Goal: Use online tool/utility: Utilize a website feature to perform a specific function

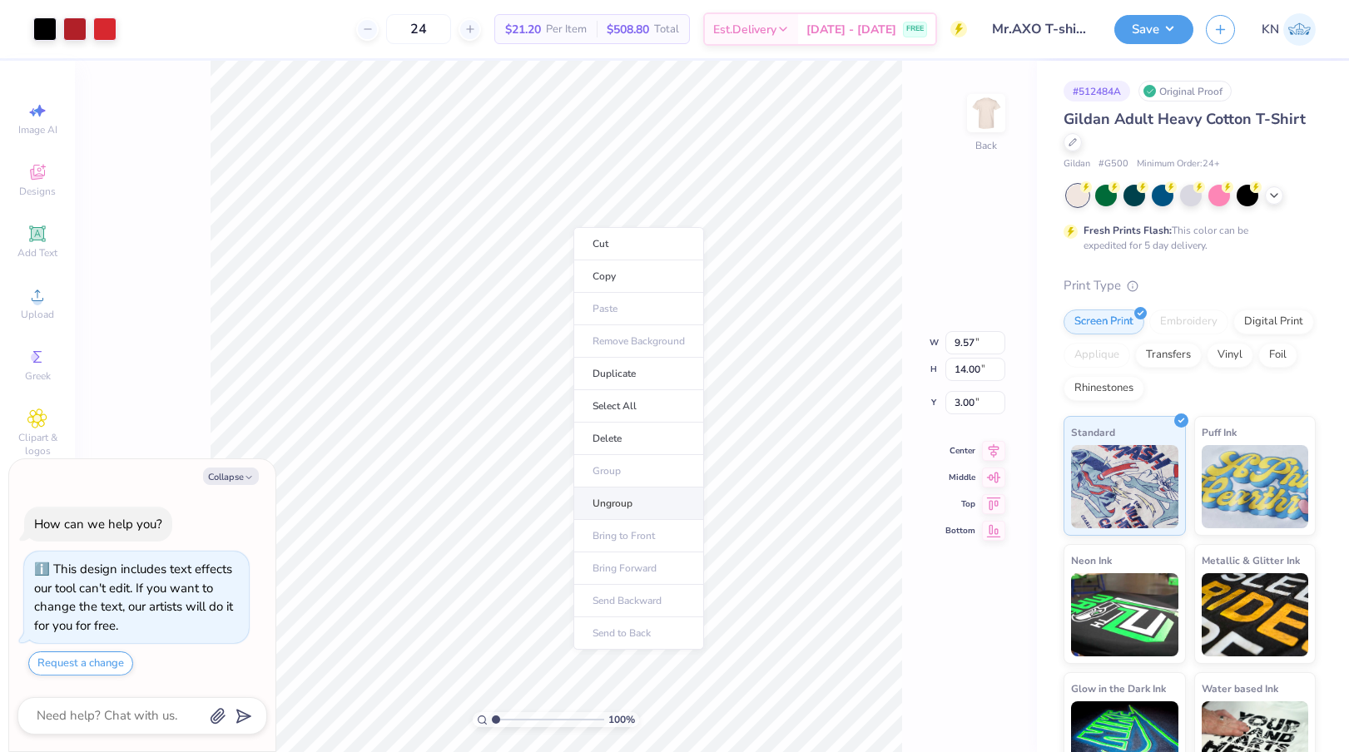
click at [642, 504] on li "Ungroup" at bounding box center [638, 504] width 131 height 32
click at [955, 702] on icon at bounding box center [954, 701] width 3 height 3
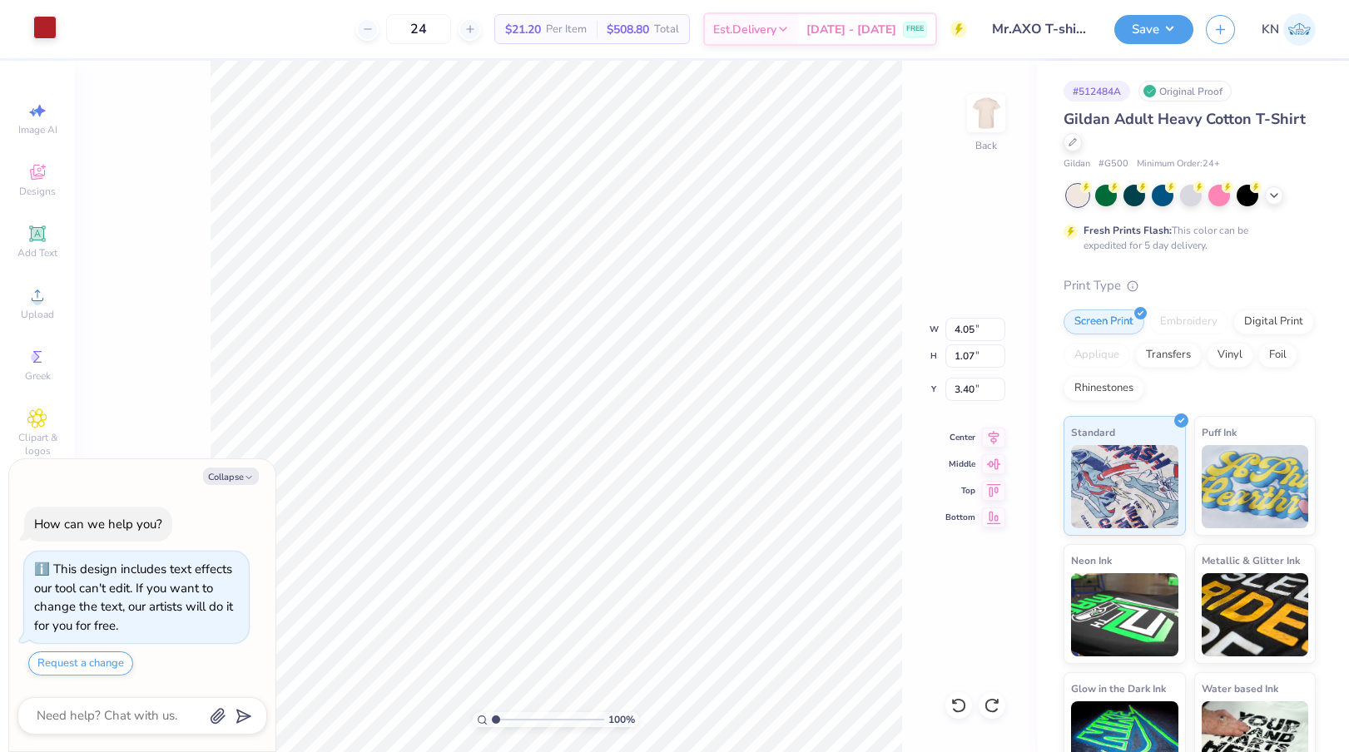
click at [47, 24] on div at bounding box center [44, 27] width 23 height 23
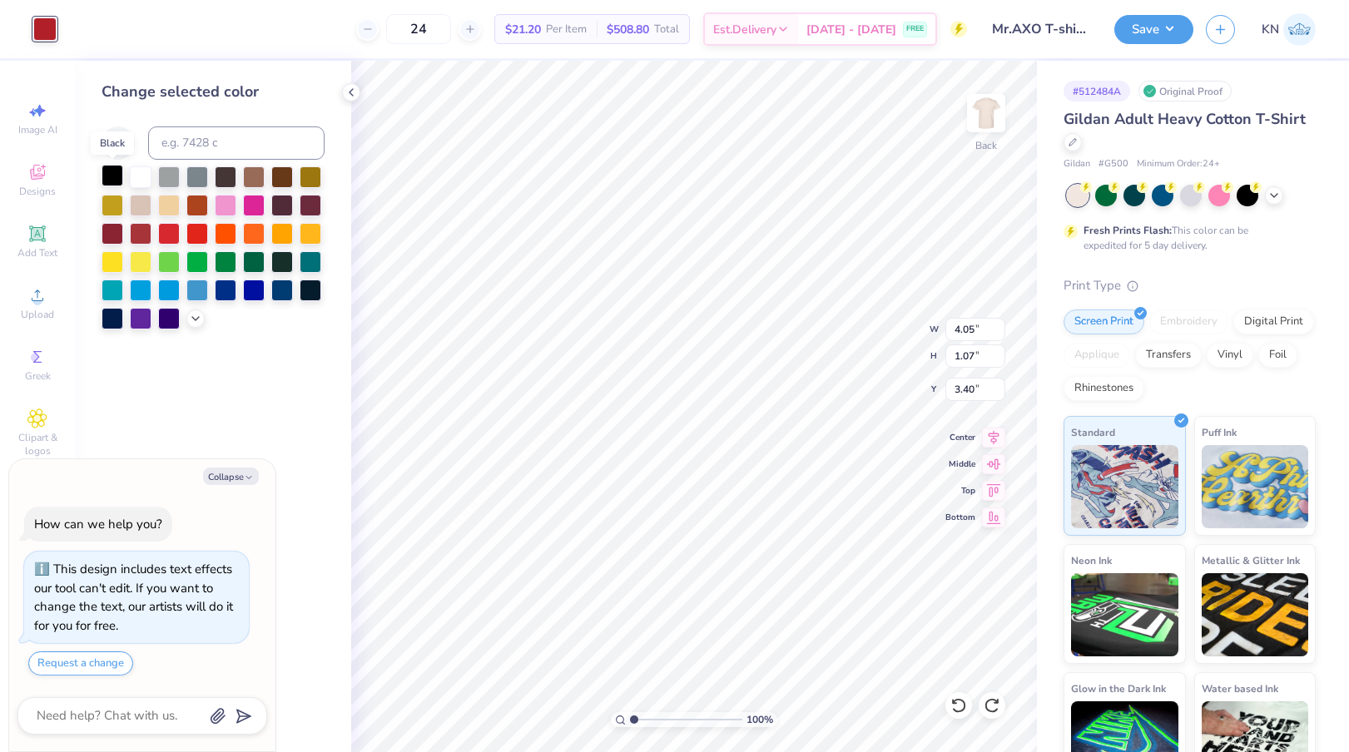
click at [114, 174] on div at bounding box center [113, 176] width 22 height 22
type textarea "x"
type input "4.04"
type input "1.01"
type input "7.95"
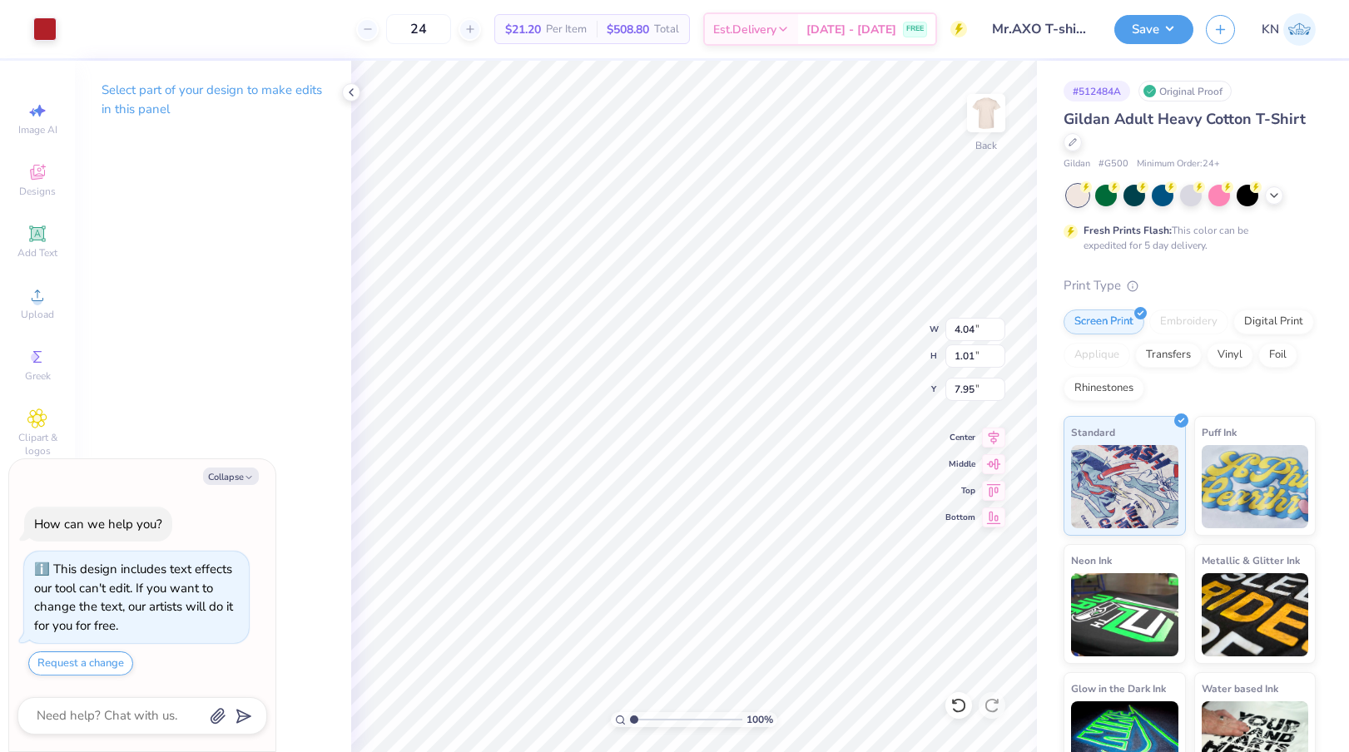
type textarea "x"
type input "8.10"
click at [956, 698] on icon at bounding box center [958, 705] width 17 height 17
type textarea "x"
type input "7.95"
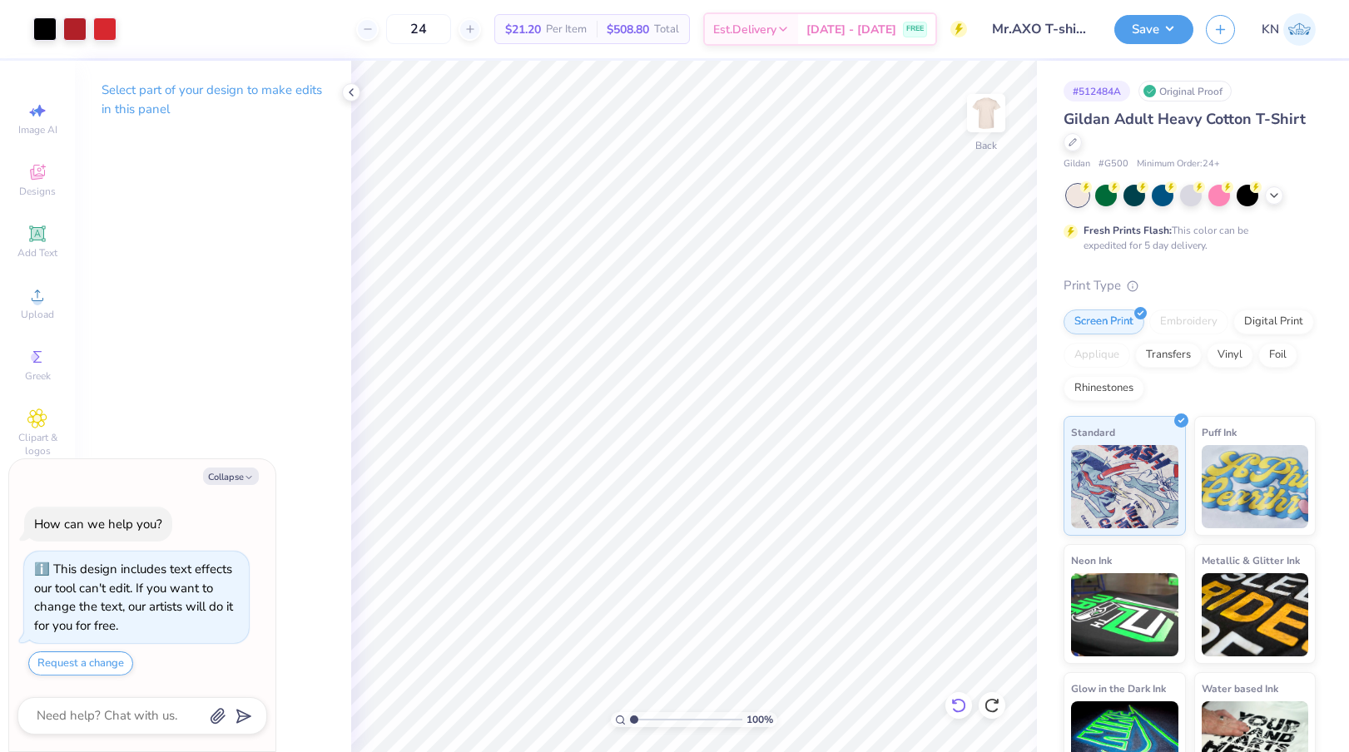
click at [959, 702] on icon at bounding box center [958, 705] width 17 height 17
click at [48, 23] on div at bounding box center [44, 27] width 23 height 23
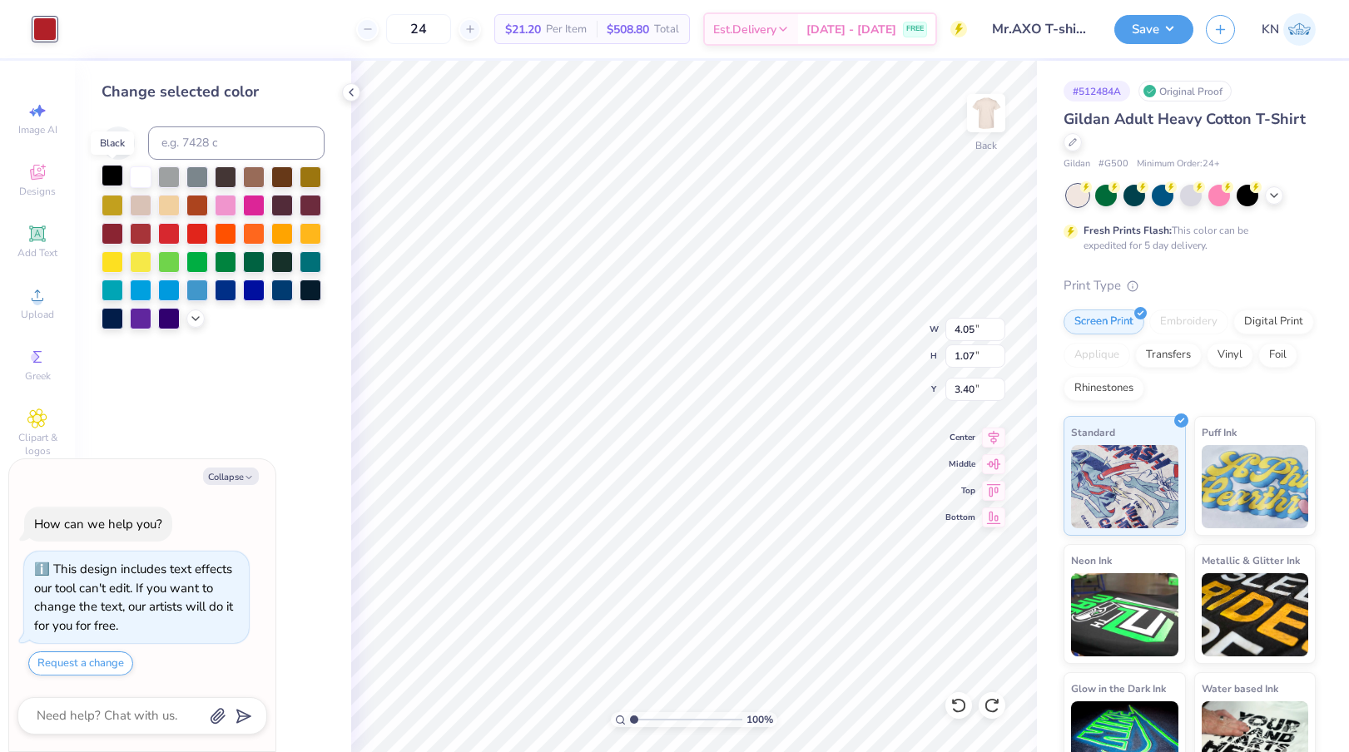
click at [113, 171] on div at bounding box center [113, 176] width 22 height 22
type textarea "x"
type input "4.04"
type input "1.01"
type input "7.95"
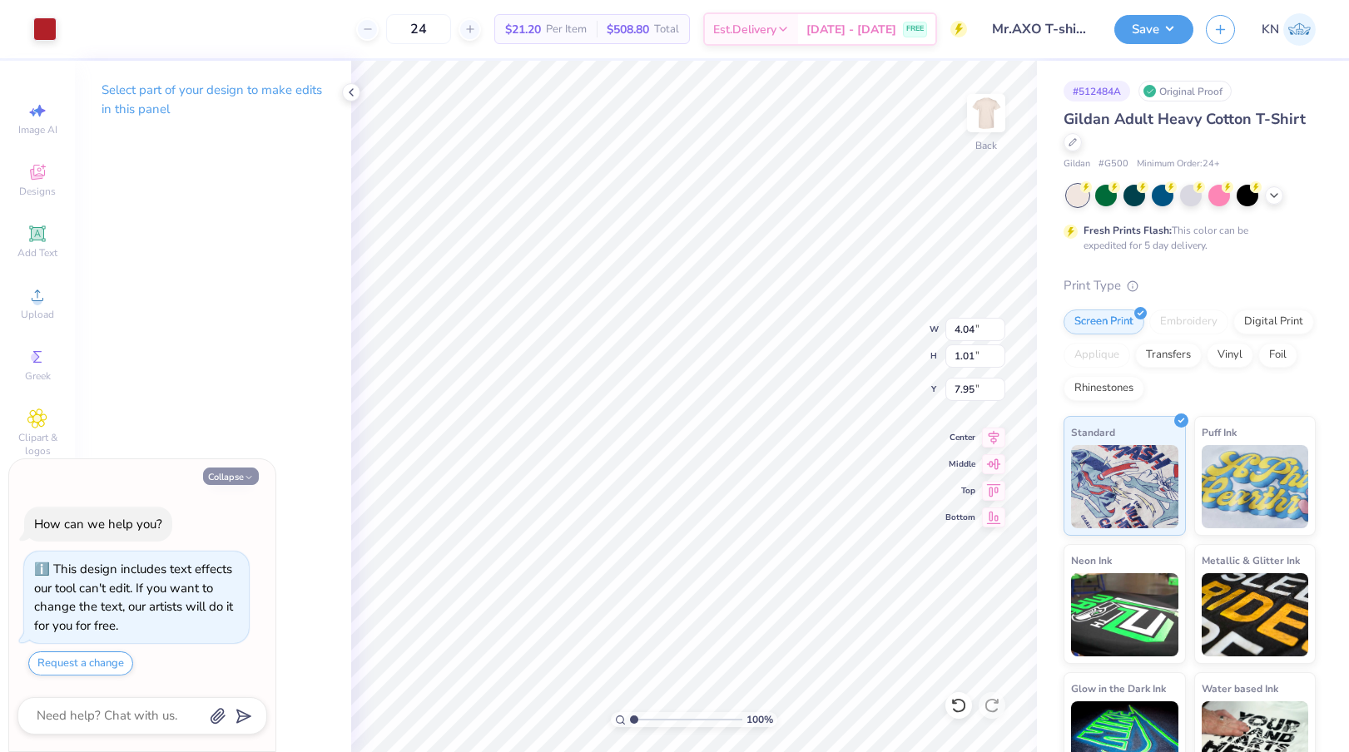
click at [241, 470] on button "Collapse" at bounding box center [231, 476] width 56 height 17
type textarea "x"
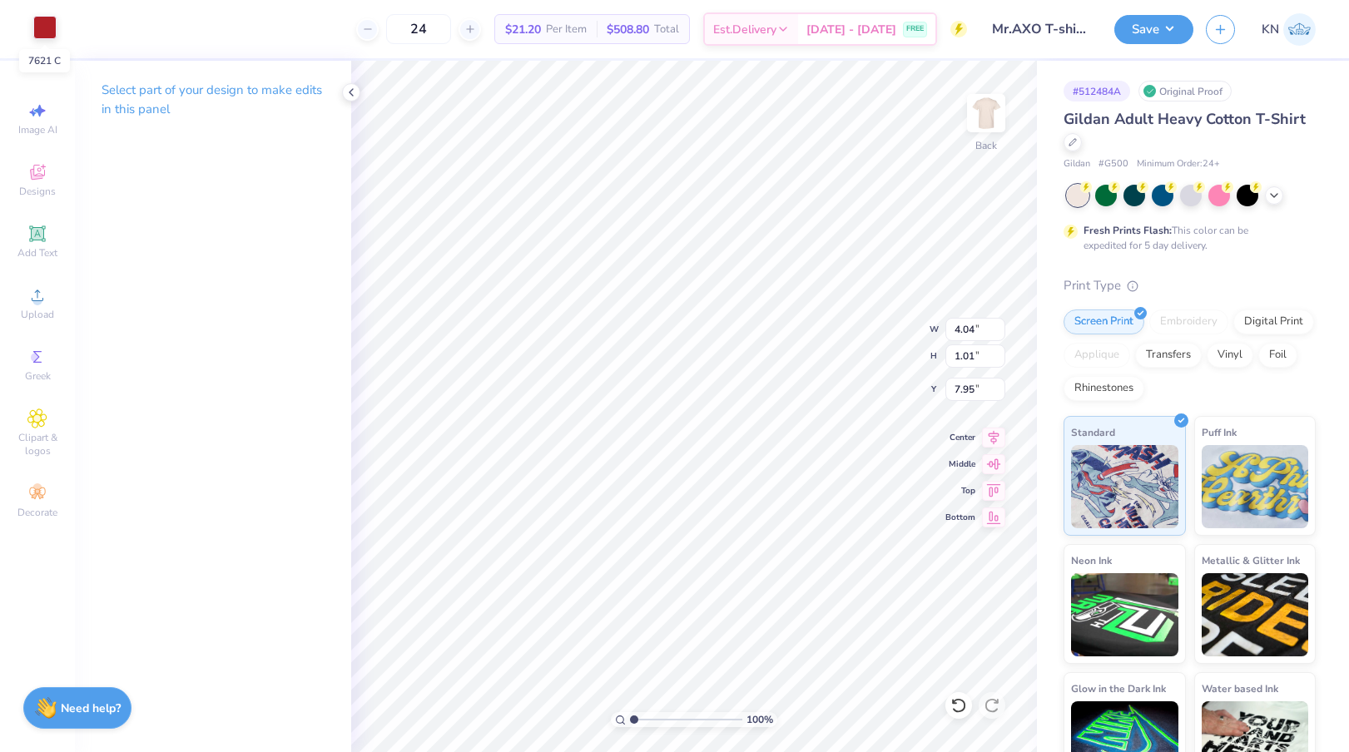
click at [45, 31] on div at bounding box center [44, 27] width 23 height 23
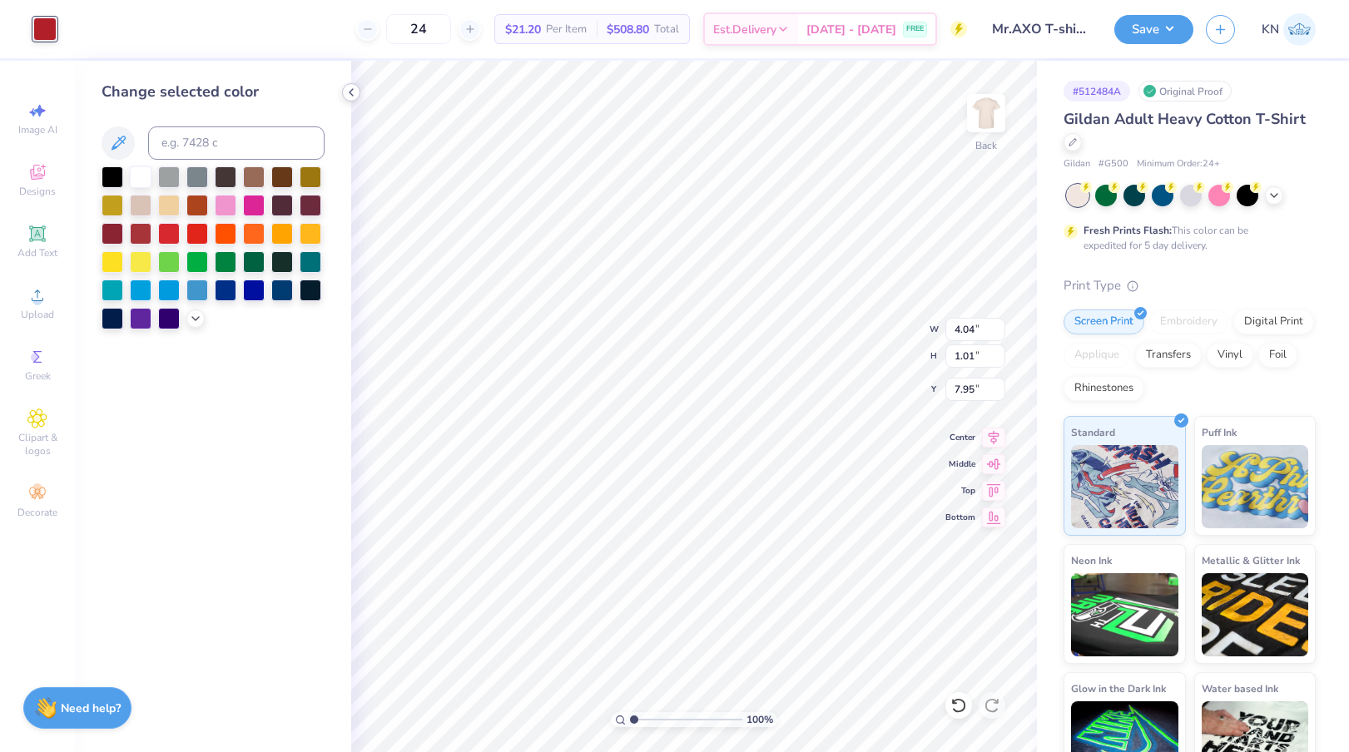
click at [352, 97] on icon at bounding box center [351, 92] width 13 height 13
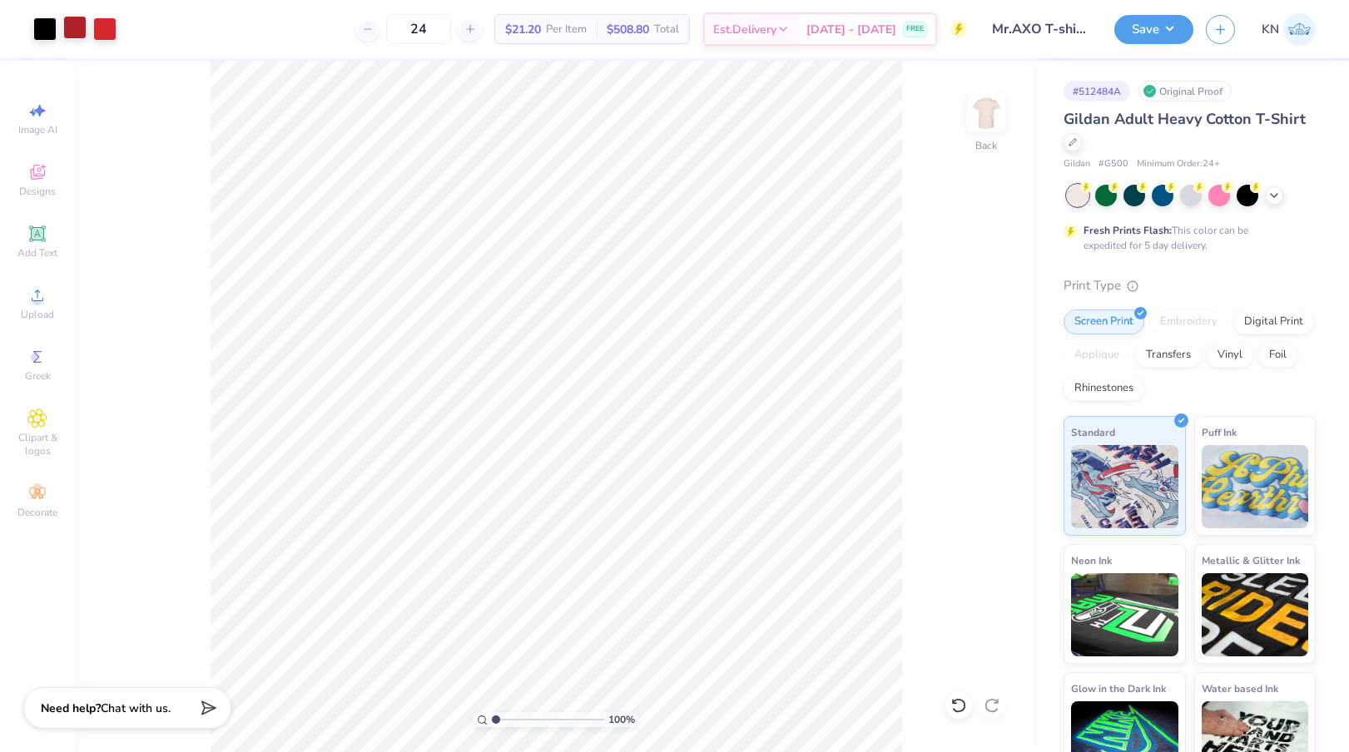
click at [72, 31] on div at bounding box center [74, 27] width 23 height 23
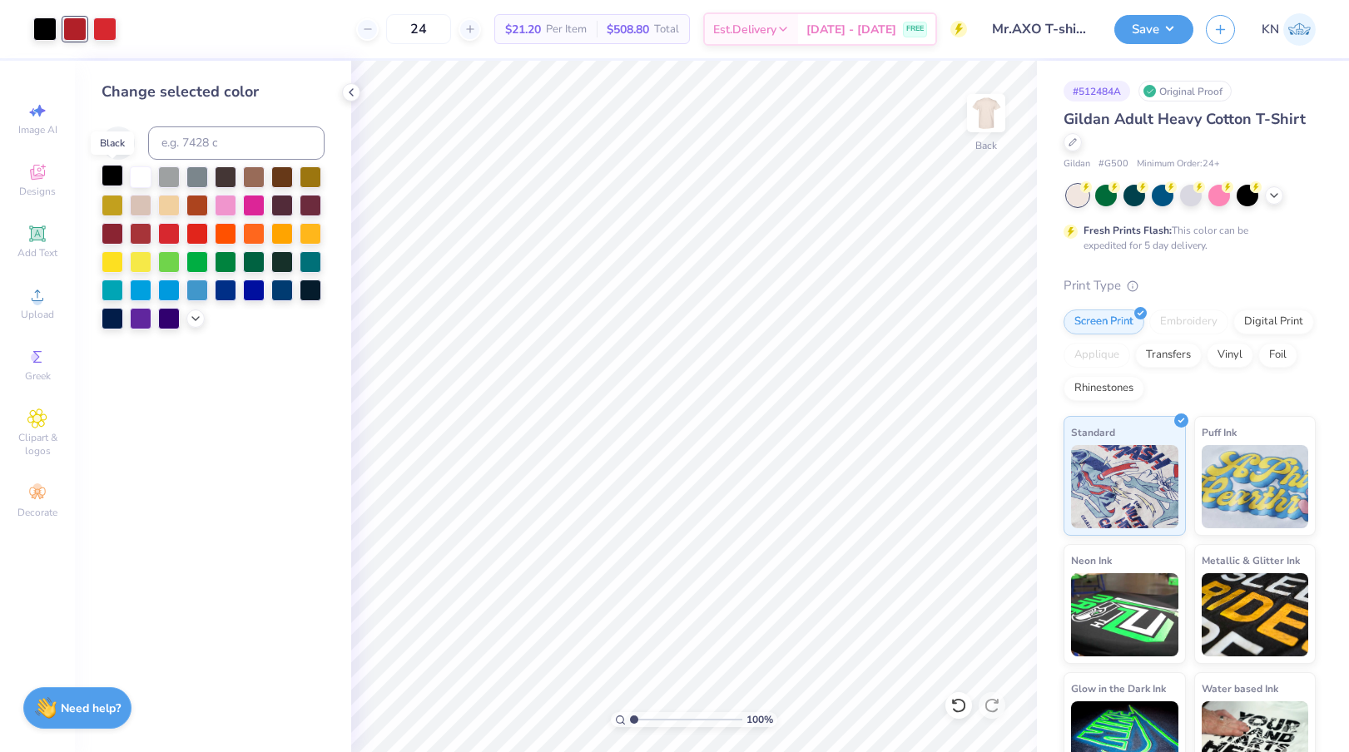
click at [112, 171] on div at bounding box center [113, 176] width 22 height 22
click at [351, 90] on polyline at bounding box center [351, 92] width 3 height 7
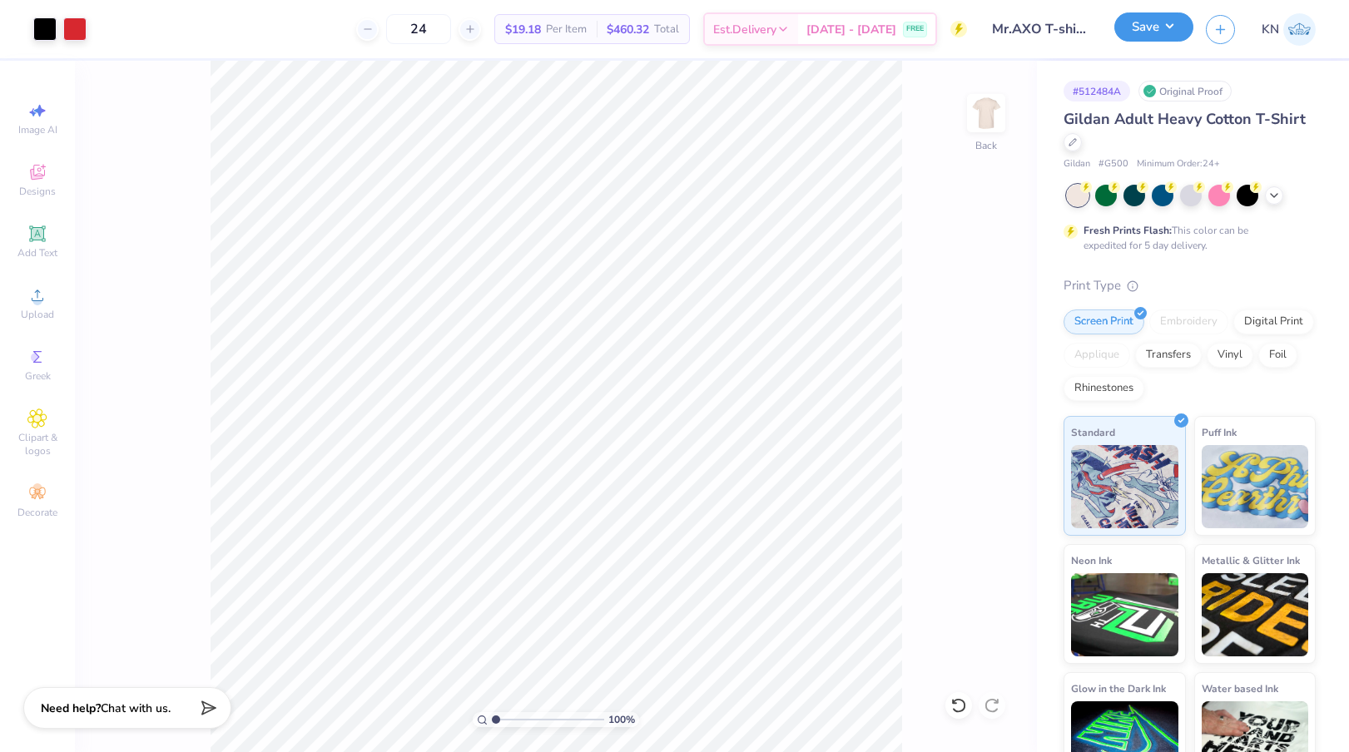
click at [1154, 36] on button "Save" at bounding box center [1153, 26] width 79 height 29
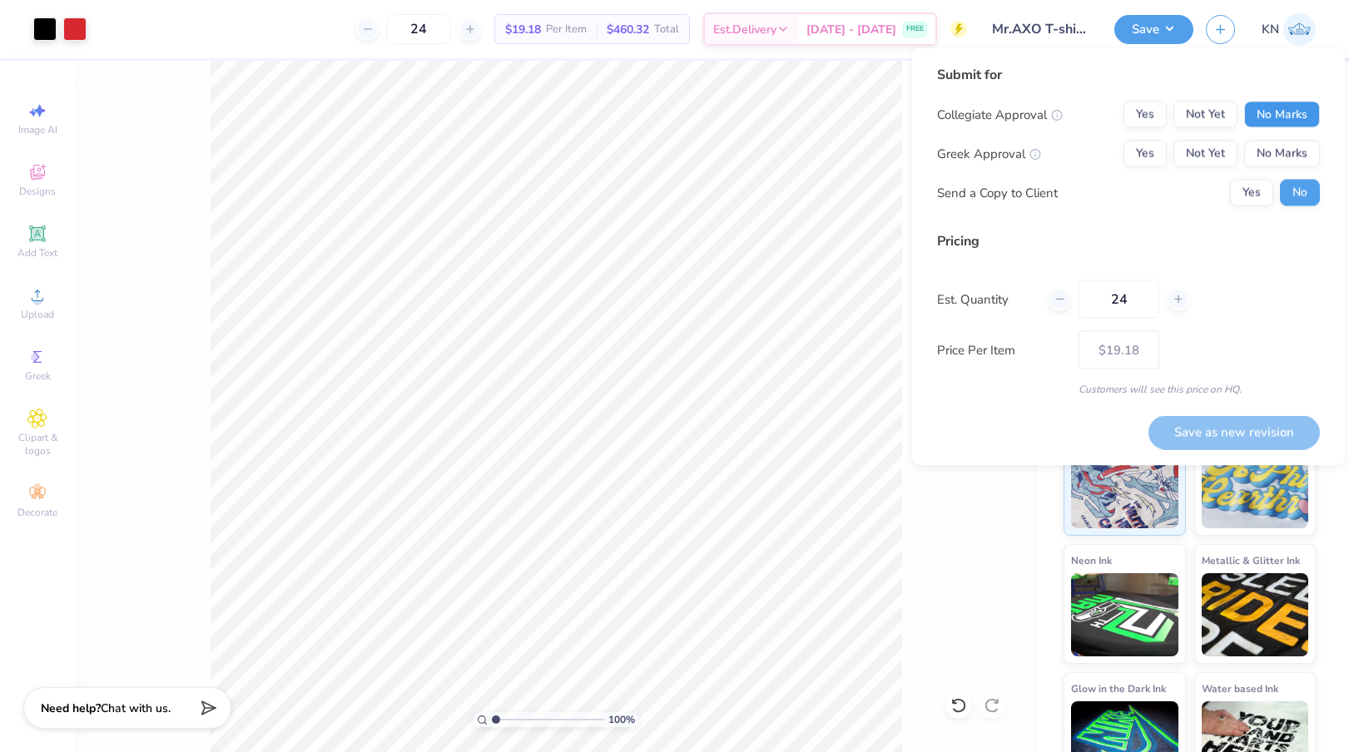
click at [1282, 117] on button "No Marks" at bounding box center [1282, 115] width 76 height 27
click at [1194, 111] on button "Not Yet" at bounding box center [1206, 115] width 64 height 27
click at [1147, 147] on button "Yes" at bounding box center [1145, 154] width 43 height 27
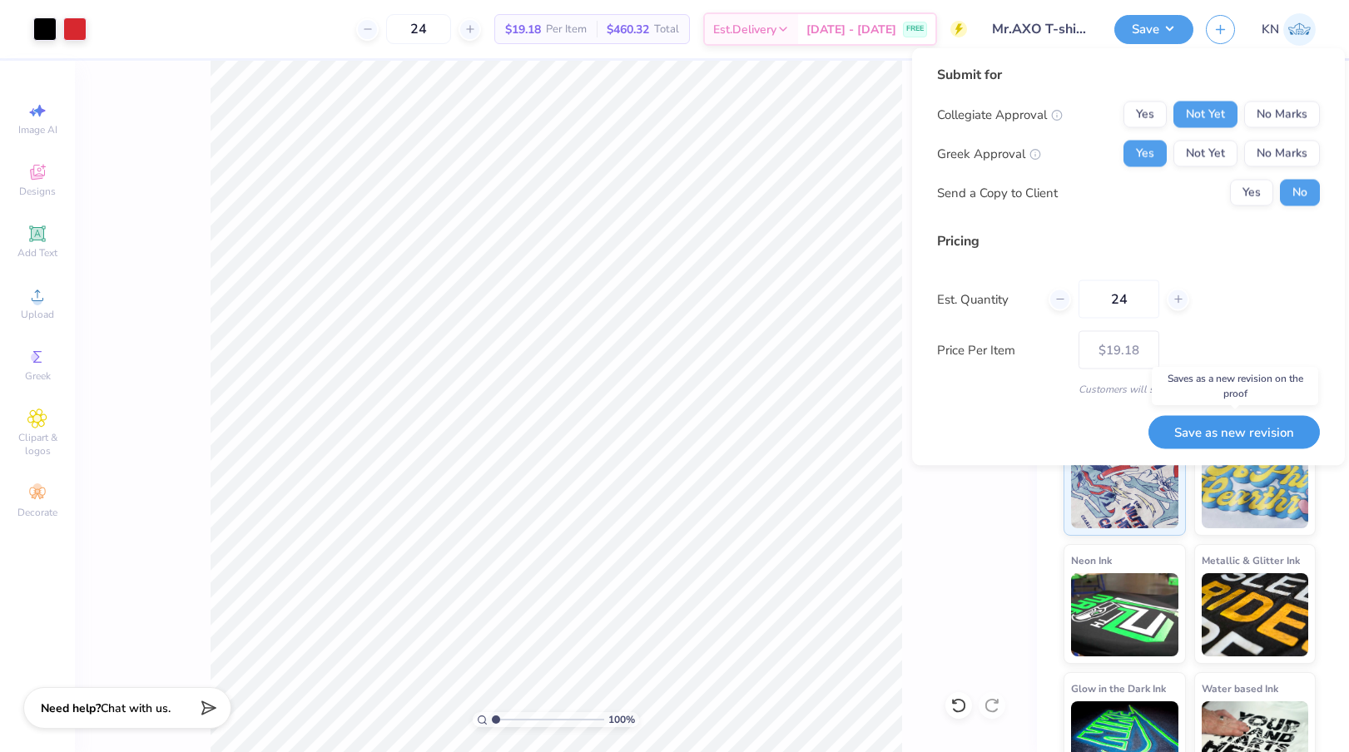
click at [1225, 432] on button "Save as new revision" at bounding box center [1234, 432] width 171 height 34
type input "$19.18"
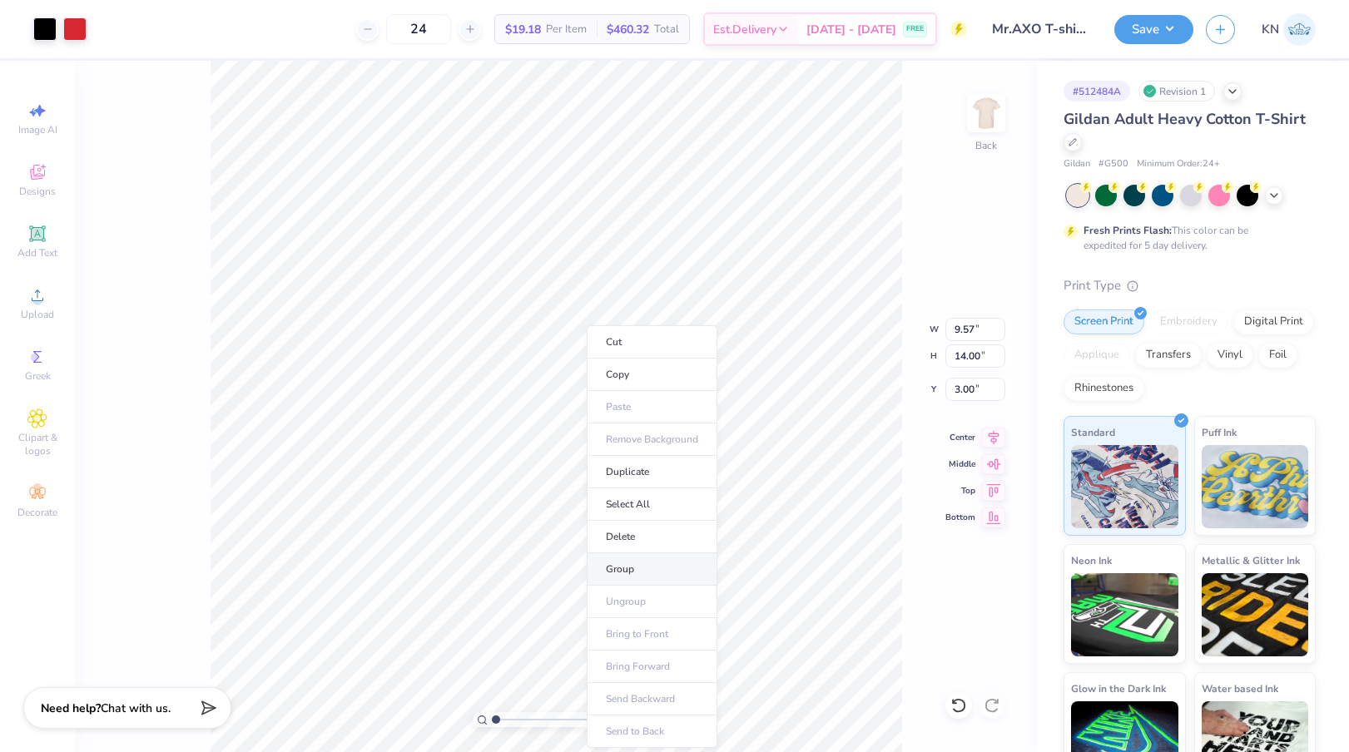
click at [638, 573] on li "Group" at bounding box center [652, 569] width 131 height 32
click at [981, 111] on img at bounding box center [986, 113] width 67 height 67
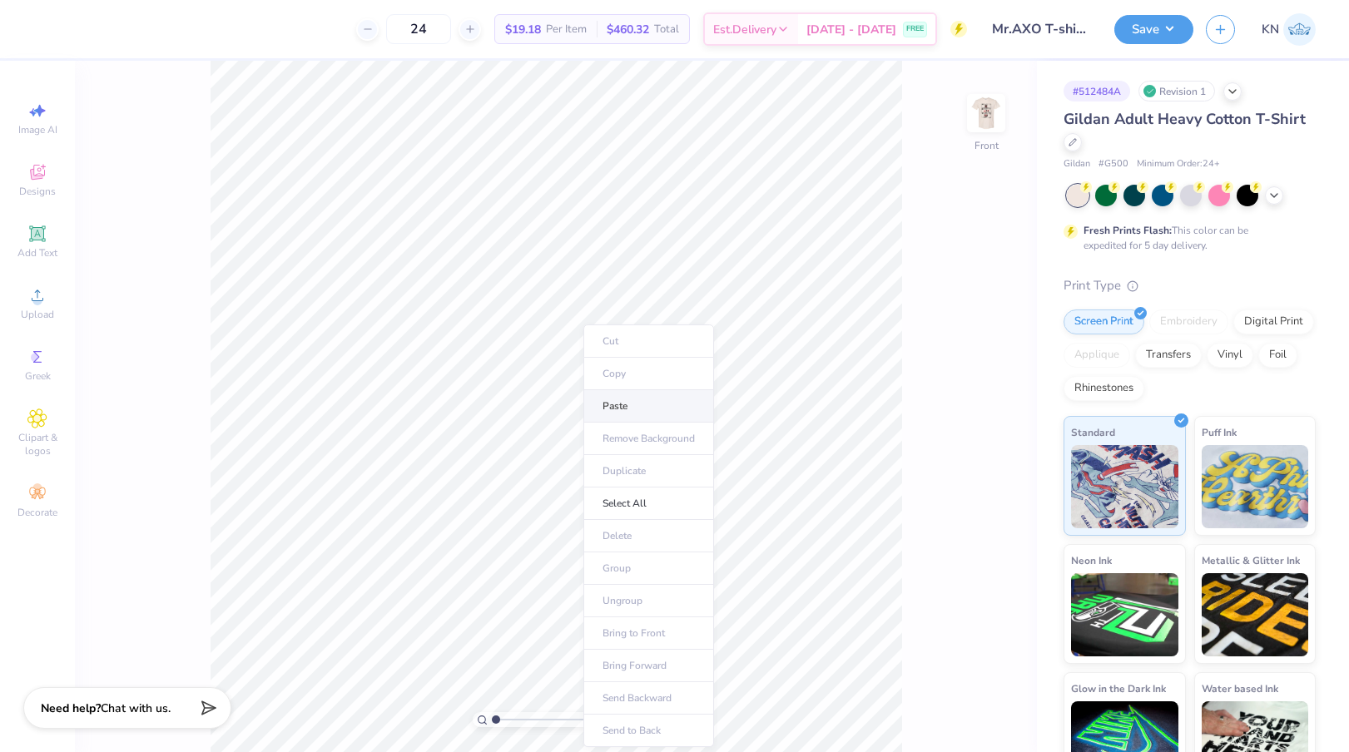
click at [613, 404] on li "Paste" at bounding box center [648, 406] width 131 height 32
click at [995, 437] on icon at bounding box center [993, 435] width 23 height 20
click at [993, 462] on icon at bounding box center [994, 462] width 14 height 11
click at [994, 437] on icon at bounding box center [994, 436] width 11 height 14
type input "3.00"
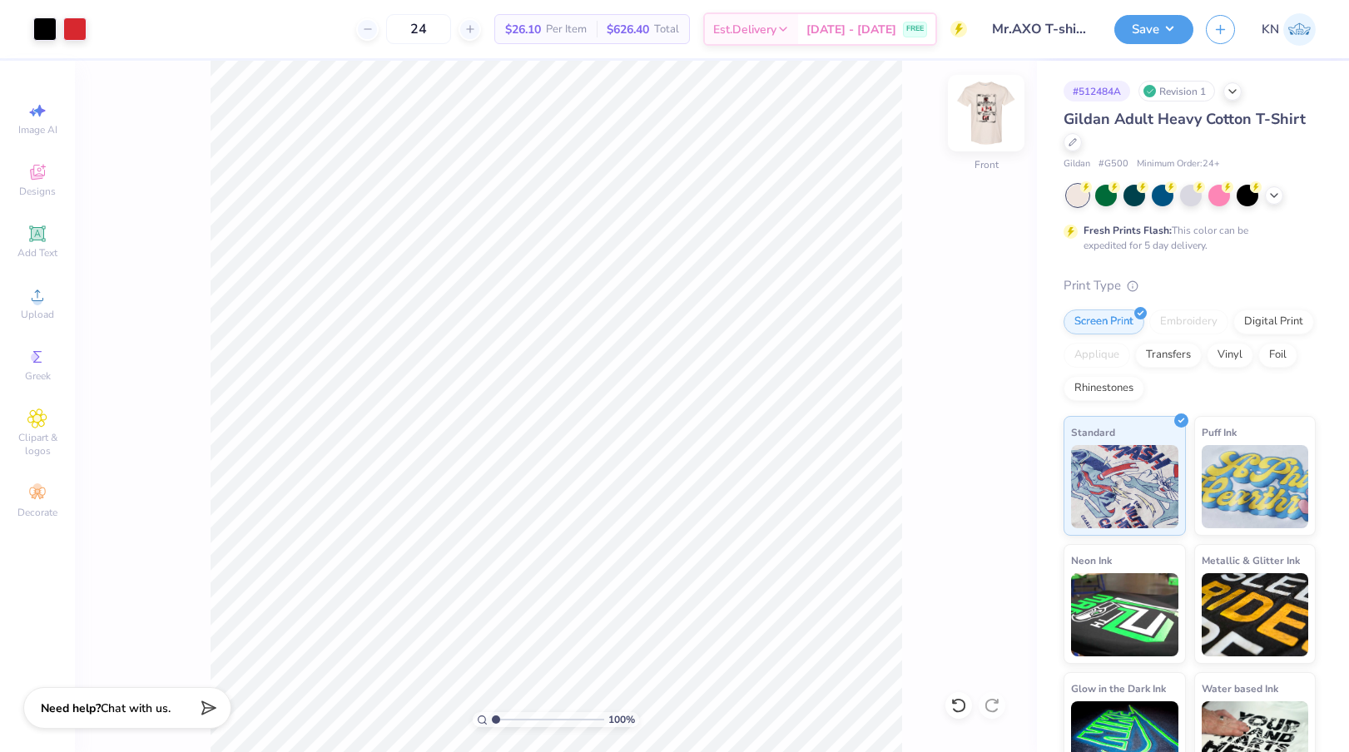
click at [984, 117] on img at bounding box center [986, 113] width 67 height 67
click at [977, 107] on img at bounding box center [986, 113] width 67 height 67
click at [1168, 31] on button "Save" at bounding box center [1153, 26] width 79 height 29
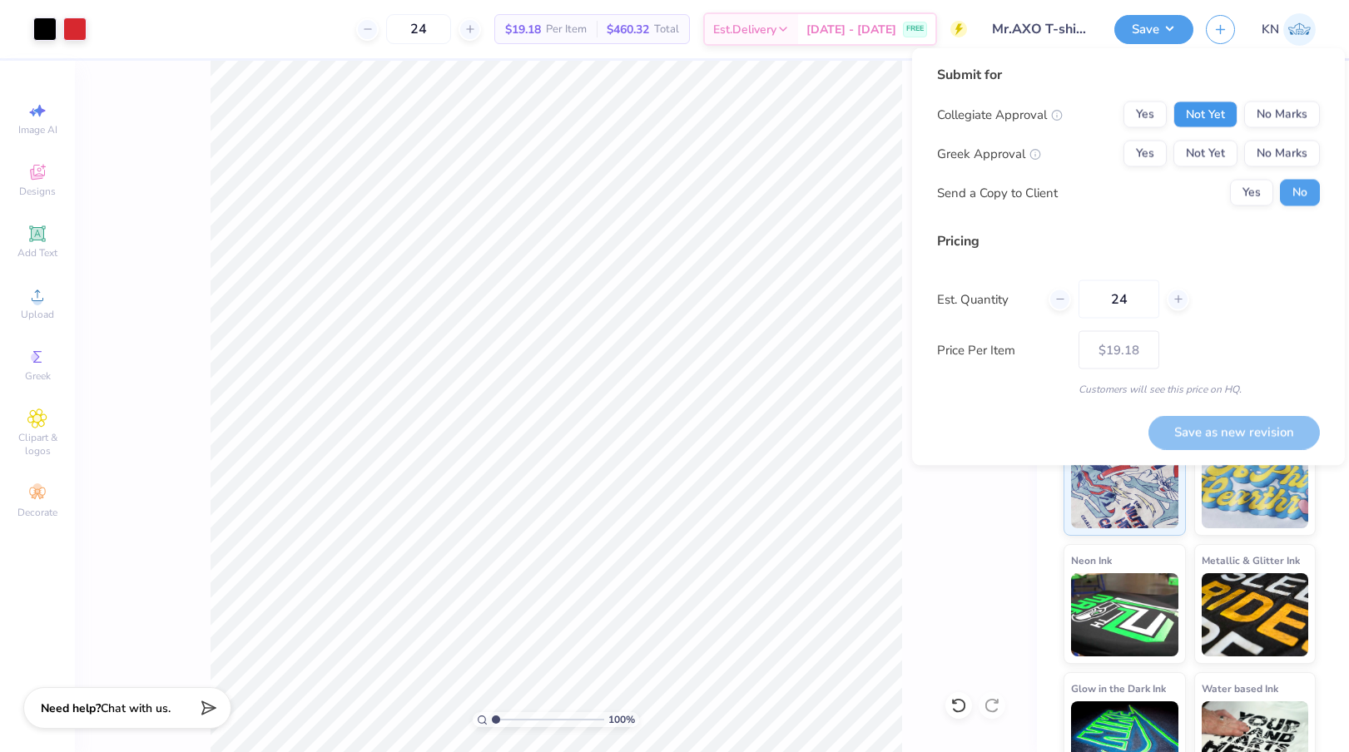
click at [1207, 111] on button "Not Yet" at bounding box center [1206, 115] width 64 height 27
click at [1155, 146] on button "Yes" at bounding box center [1145, 154] width 43 height 27
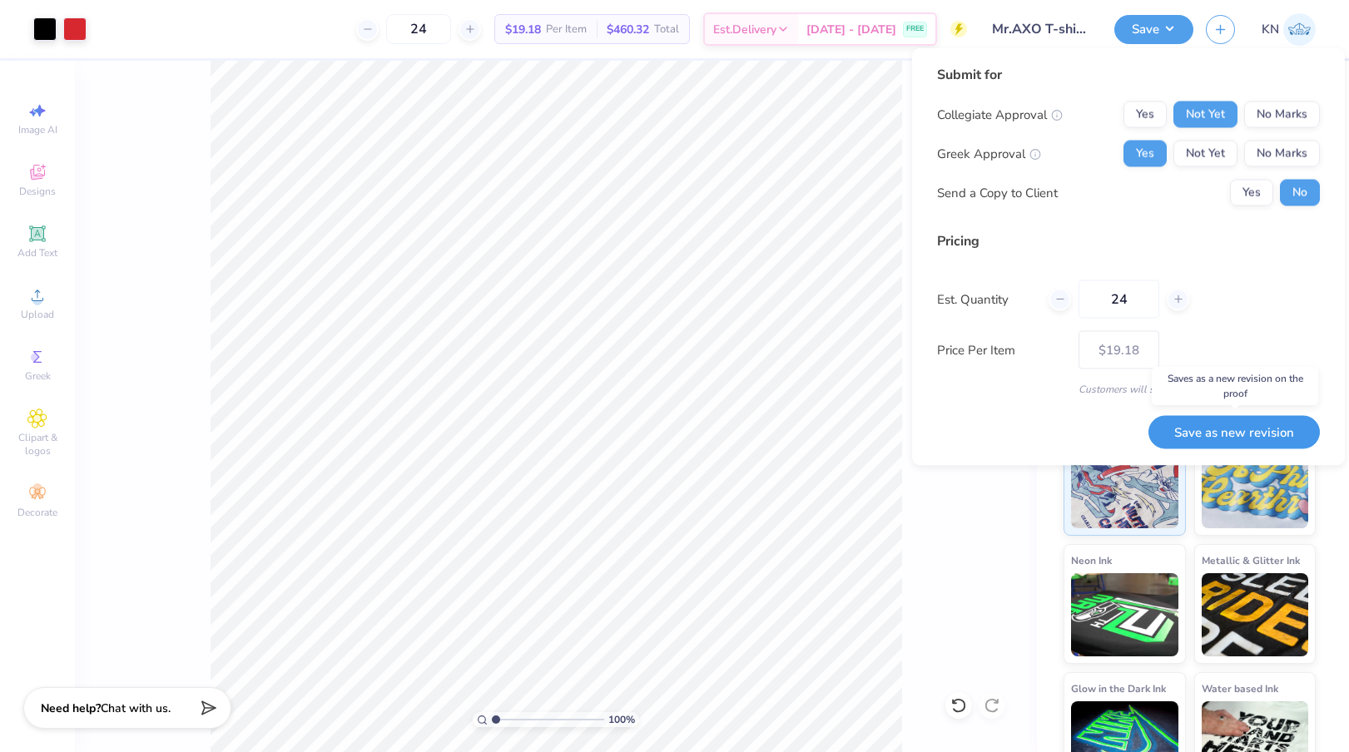
click at [1269, 435] on button "Save as new revision" at bounding box center [1234, 432] width 171 height 34
type input "$19.18"
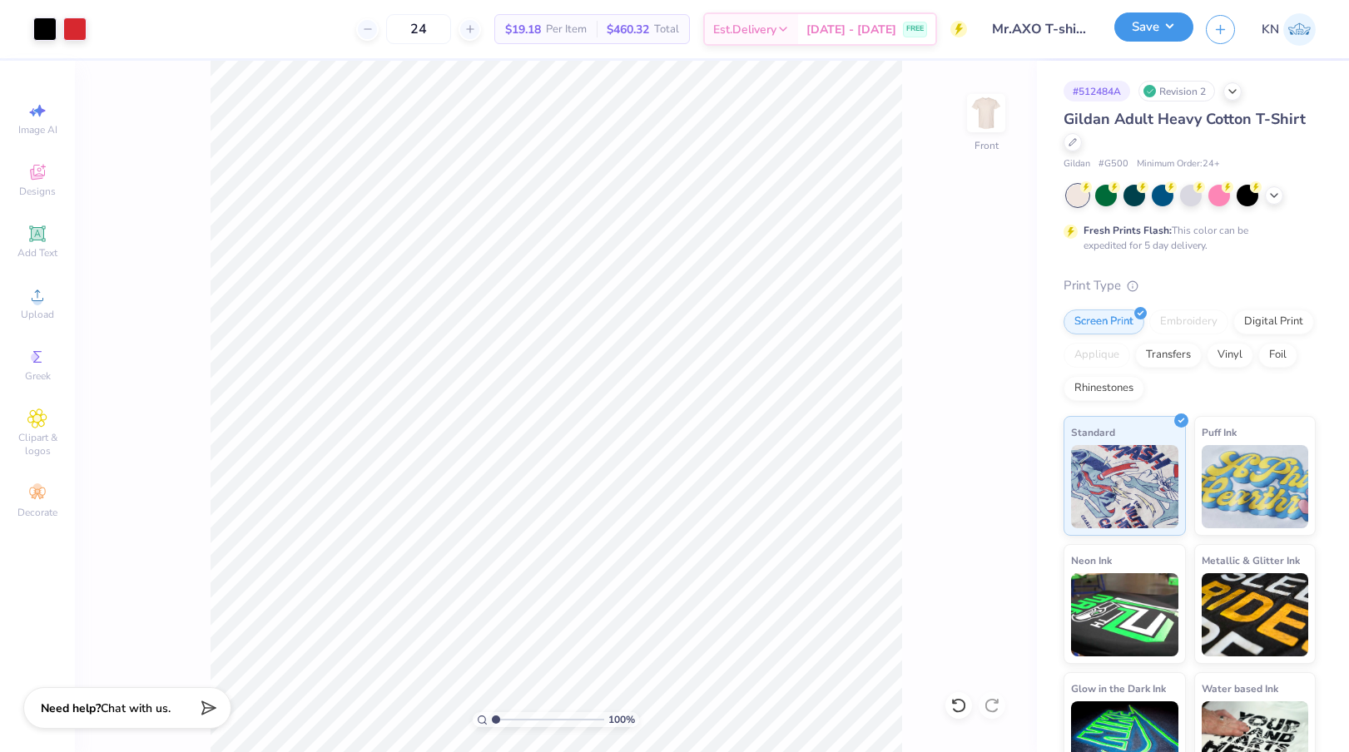
click at [1161, 28] on button "Save" at bounding box center [1153, 26] width 79 height 29
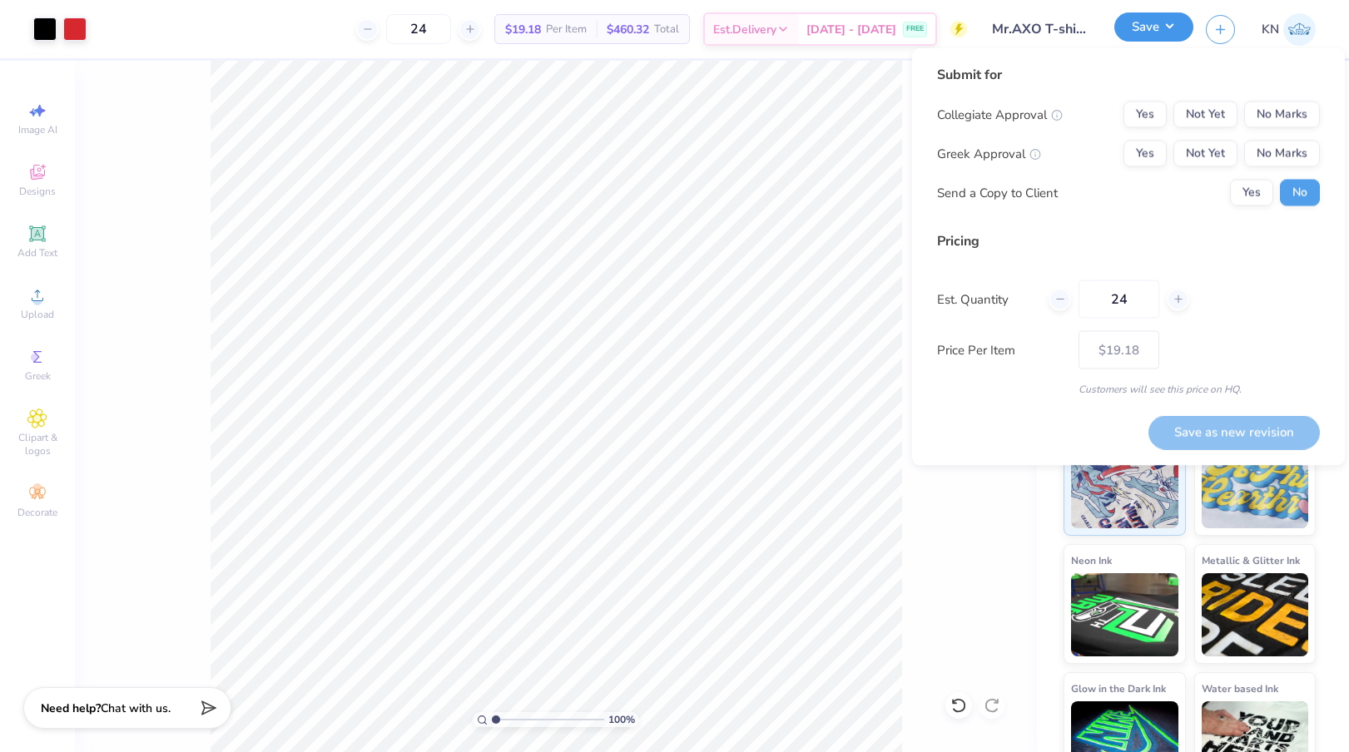
click at [1139, 27] on button "Save" at bounding box center [1153, 26] width 79 height 29
